Goal: Task Accomplishment & Management: Complete application form

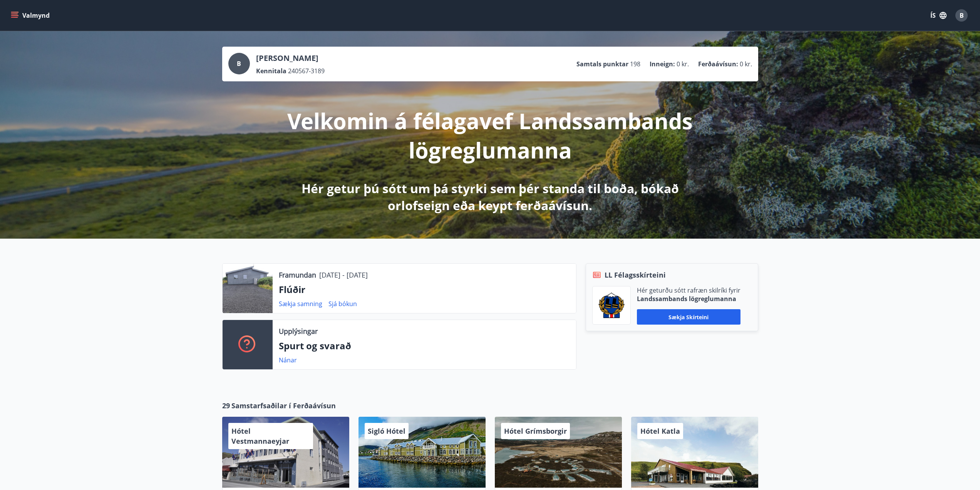
click at [11, 14] on icon "menu" at bounding box center [14, 13] width 7 height 1
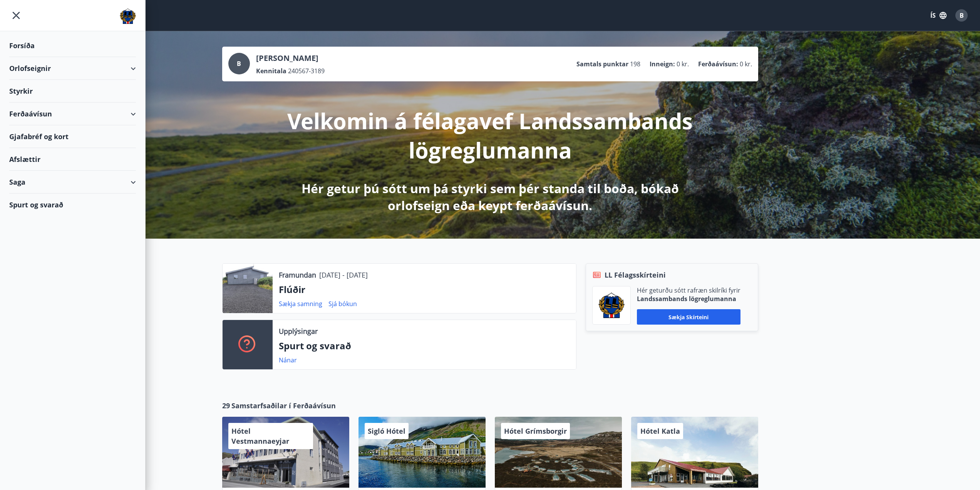
click at [9, 92] on div "Styrkir" at bounding box center [72, 91] width 127 height 23
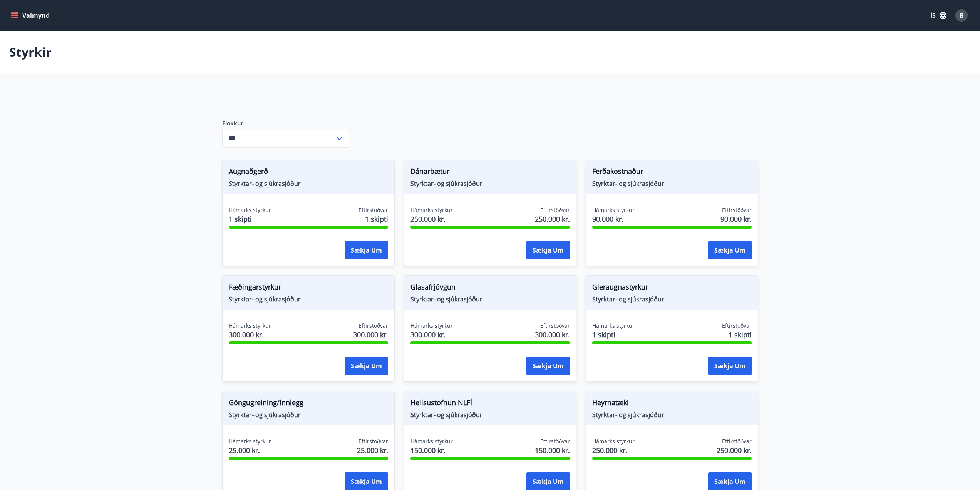
type input "***"
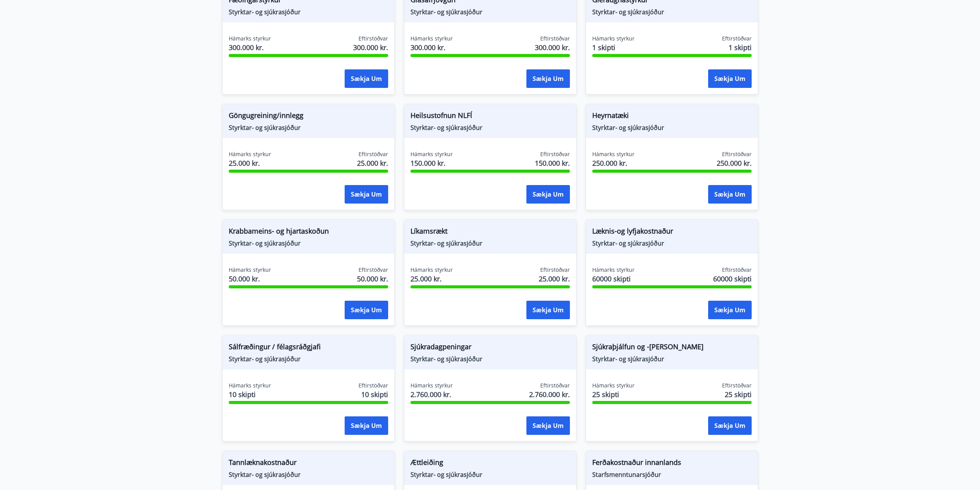
scroll to position [308, 0]
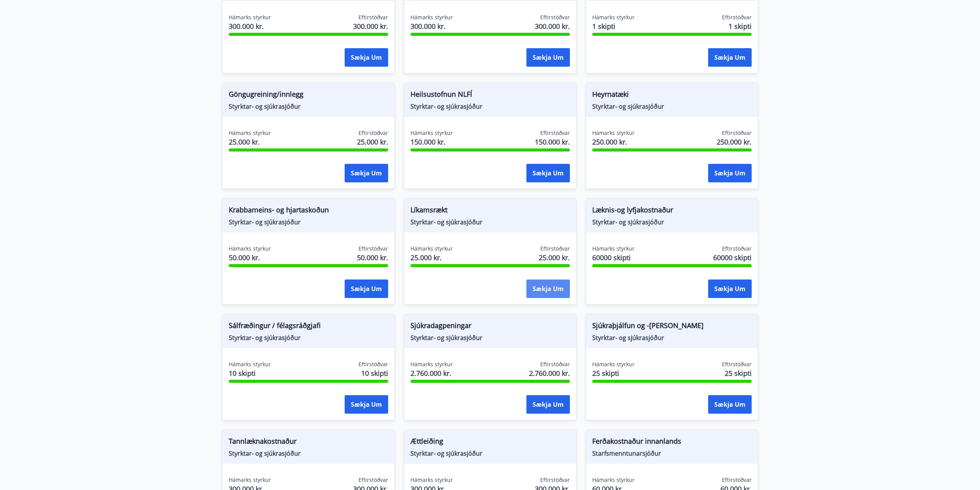
click at [546, 288] on button "Sækja um" at bounding box center [549, 288] width 44 height 18
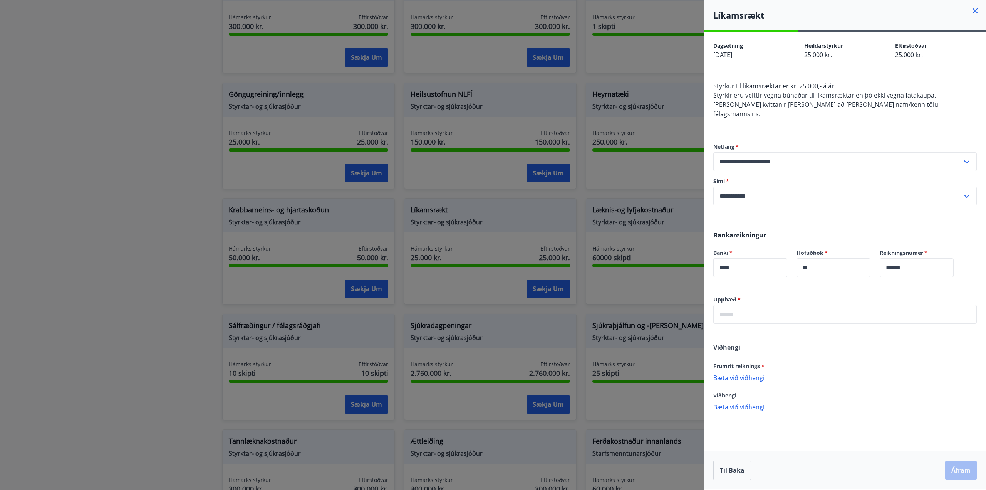
click at [779, 305] on input "text" at bounding box center [844, 314] width 263 height 19
type input "*"
type input "******"
click at [815, 398] on div "Viðhengi" at bounding box center [844, 402] width 263 height 9
click at [756, 373] on p "Bæta við viðhengi" at bounding box center [844, 377] width 263 height 8
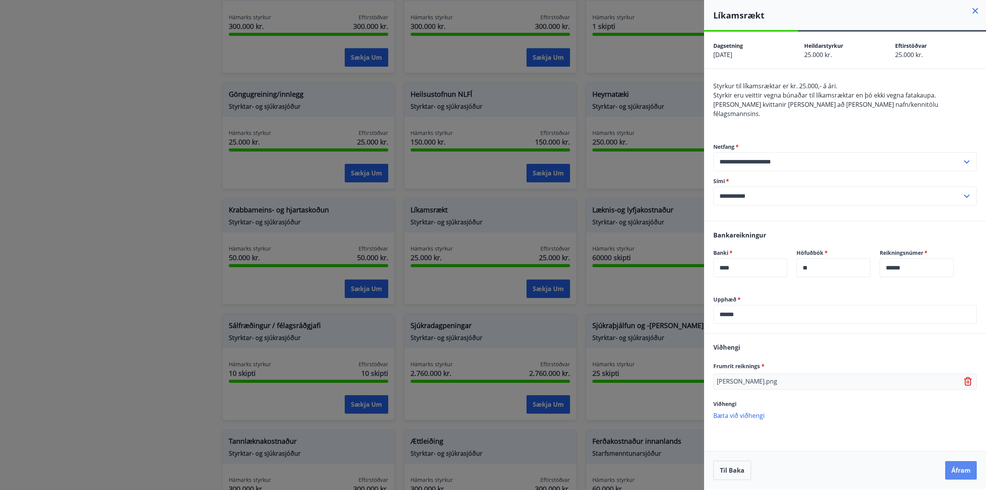
click at [957, 469] on button "Áfram" at bounding box center [961, 470] width 32 height 18
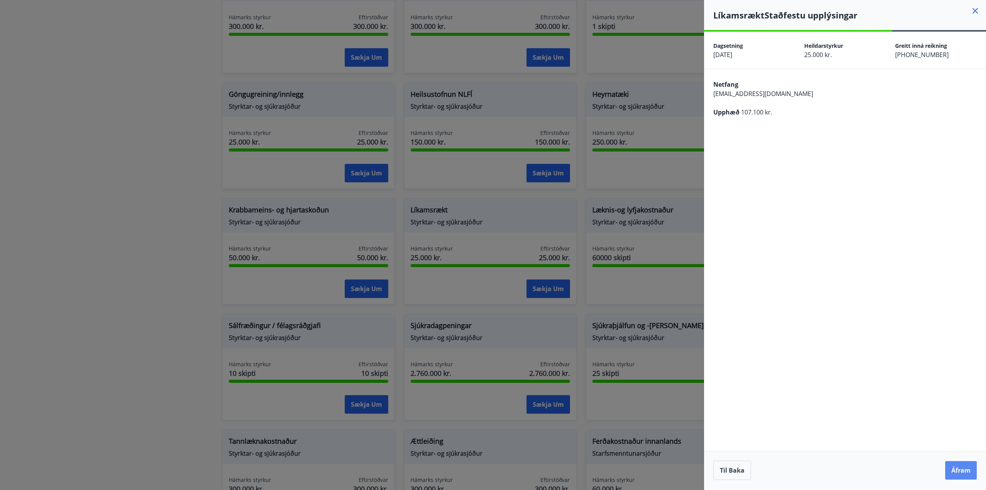
click at [963, 466] on button "Áfram" at bounding box center [961, 470] width 32 height 18
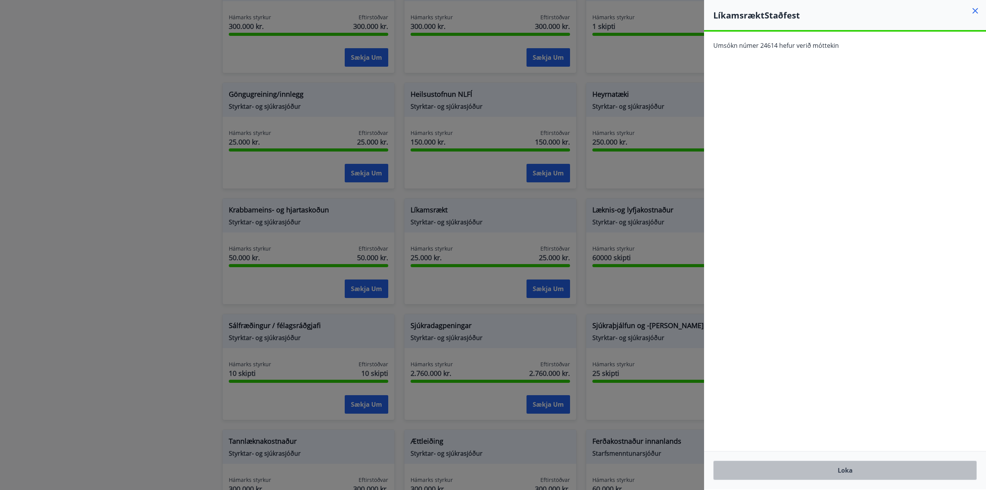
click at [838, 470] on button "Loka" at bounding box center [844, 469] width 263 height 19
